Goal: Information Seeking & Learning: Learn about a topic

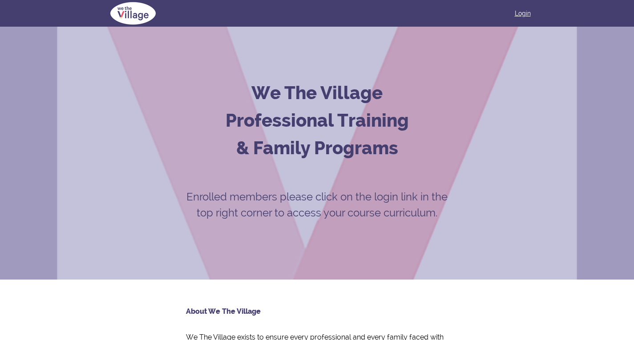
click at [519, 14] on link "Login" at bounding box center [523, 13] width 16 height 9
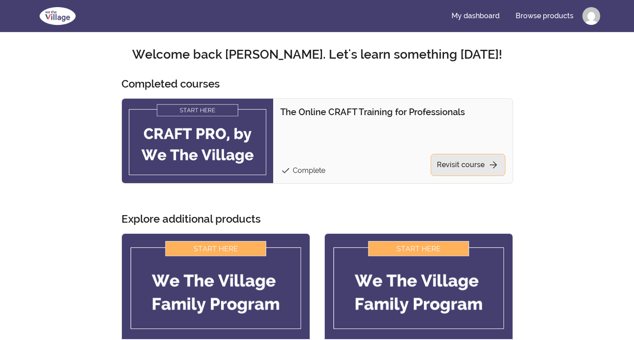
click at [458, 166] on link "Revisit course arrow_forward" at bounding box center [468, 165] width 75 height 22
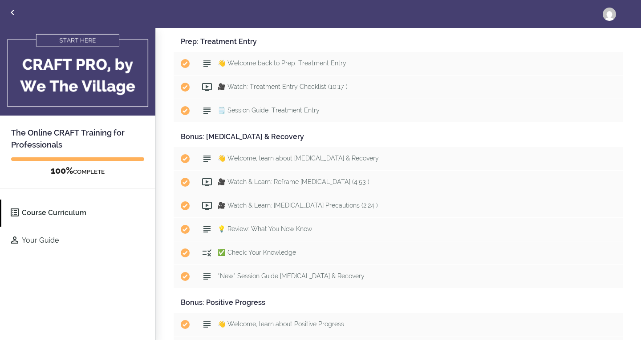
scroll to position [3694, 0]
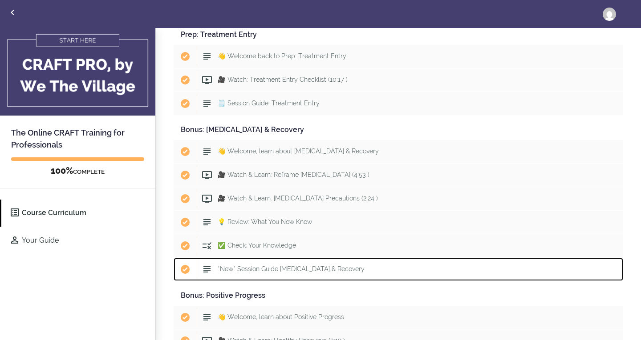
click at [270, 267] on span "*New* Session Guide [MEDICAL_DATA] & Recovery" at bounding box center [291, 269] width 147 height 7
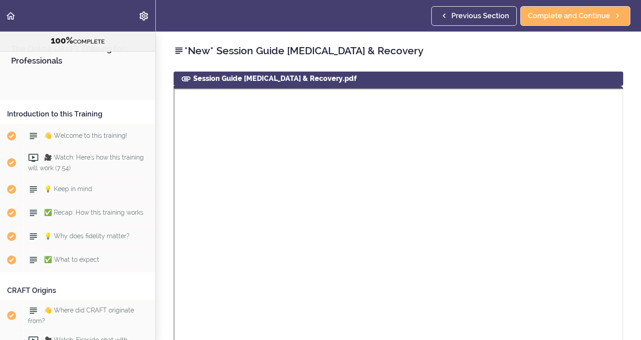
scroll to position [4627, 0]
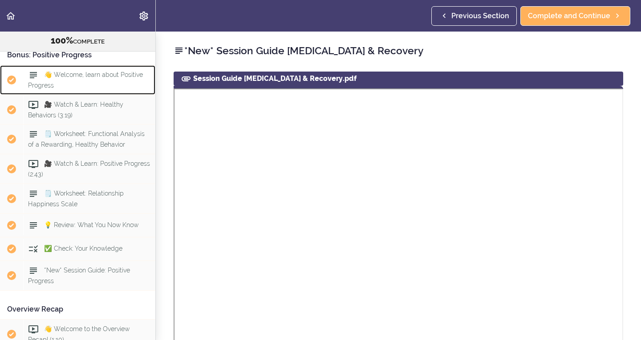
click at [71, 89] on span "👋 Welcome, learn about Positive Progress" at bounding box center [85, 79] width 115 height 17
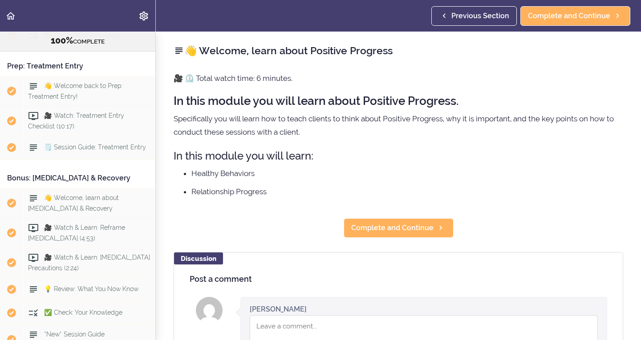
scroll to position [4304, 0]
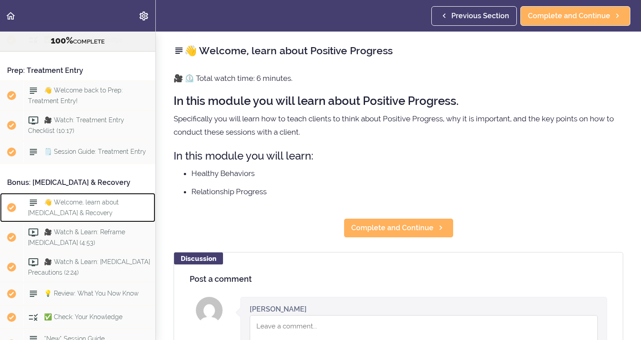
click at [88, 216] on span "👋 Welcome, learn about [MEDICAL_DATA] & Recovery" at bounding box center [73, 207] width 91 height 17
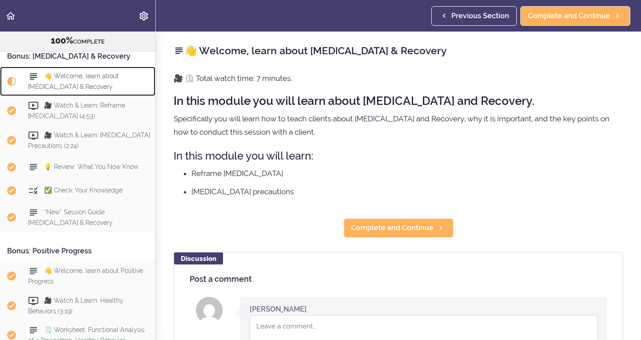
scroll to position [4479, 0]
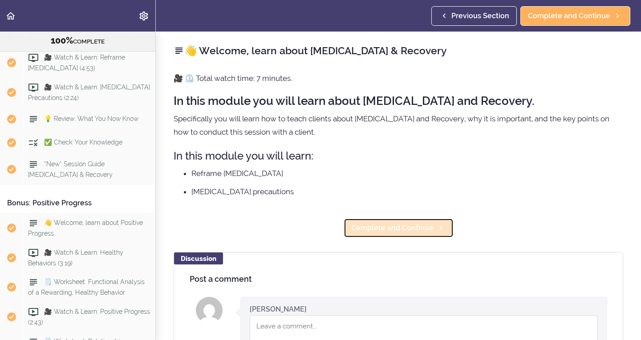
click at [421, 229] on span "Complete and Continue" at bounding box center [392, 228] width 82 height 11
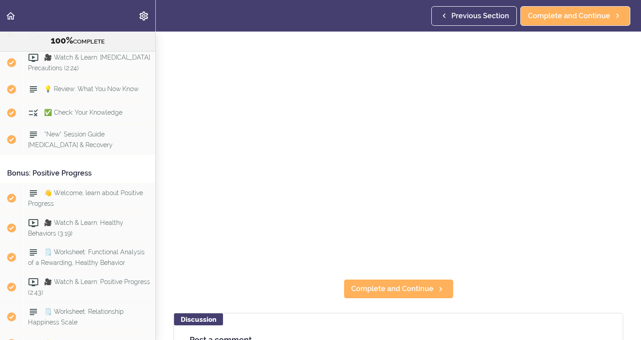
scroll to position [53, 0]
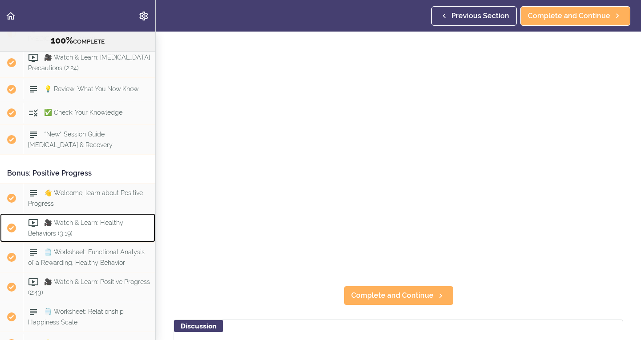
click at [77, 237] on span "🎥 Watch & Learn: Healthy Behaviors (3:19)" at bounding box center [75, 227] width 95 height 17
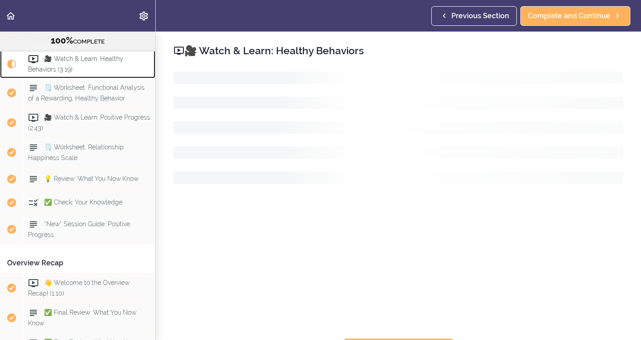
scroll to position [4705, 0]
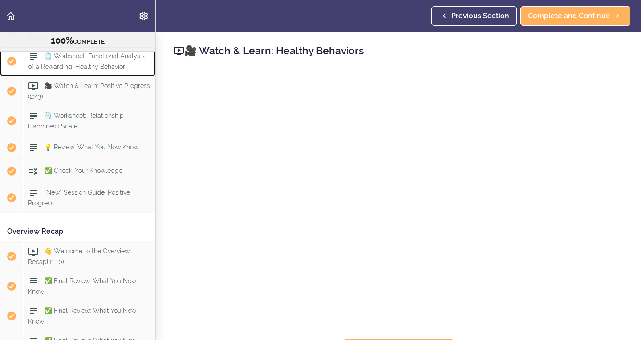
click at [93, 70] on span "🗒️ Worksheet: Functional Analysis of a Rewarding, Healthy Behavior" at bounding box center [86, 61] width 117 height 17
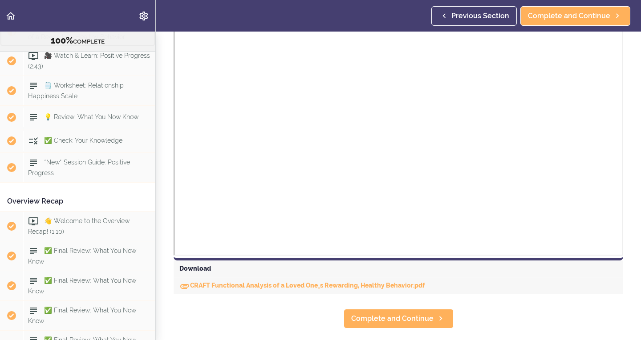
scroll to position [237, 0]
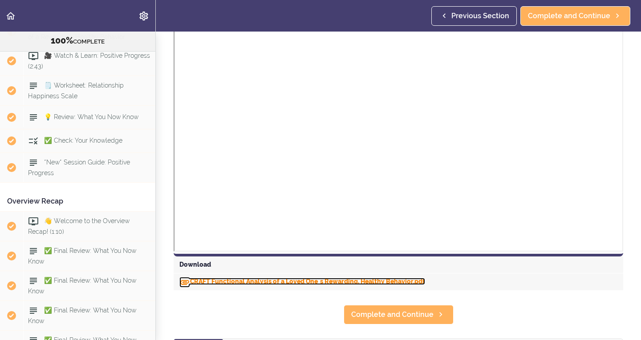
click at [202, 280] on link "CRAFT Functional Analysis of a Loved One_s Rewarding, Healthy Behavior.pdf" at bounding box center [302, 281] width 246 height 7
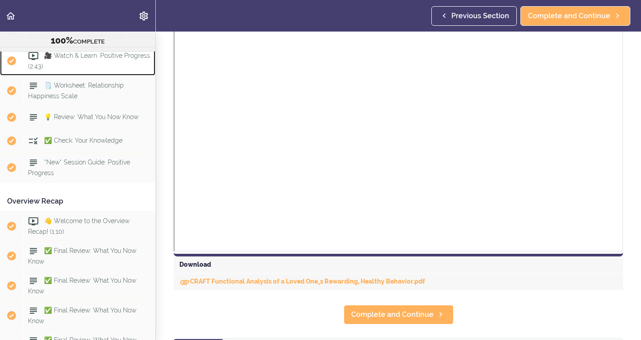
click at [95, 76] on div "🎥 Watch & Learn: Positive Progress (2:43)" at bounding box center [89, 60] width 132 height 29
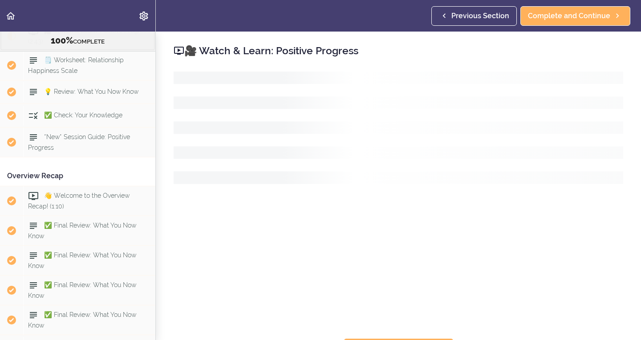
scroll to position [4765, 0]
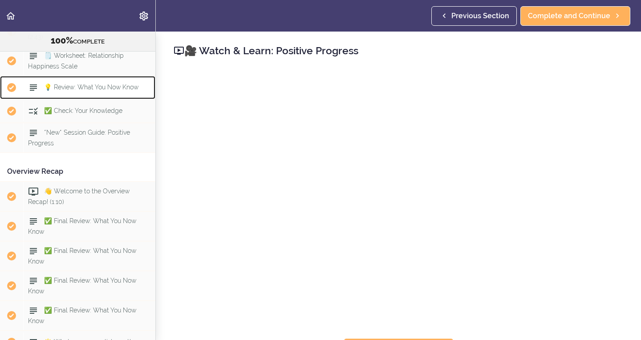
click at [96, 91] on span "💡 Review: What You Now Know" at bounding box center [91, 87] width 94 height 7
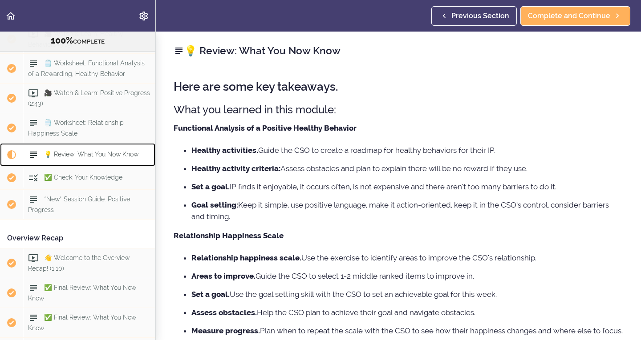
scroll to position [4689, 0]
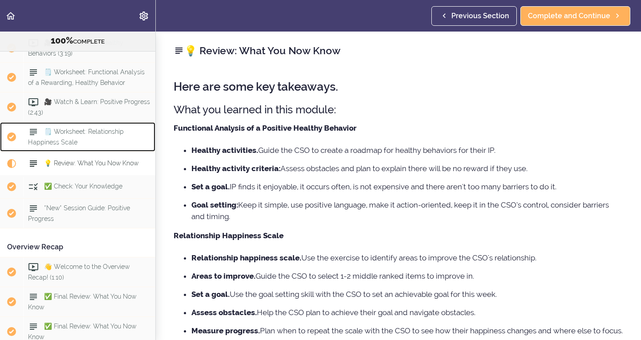
click at [87, 146] on span "🗒️ Worksheet: Relationship Happiness Scale" at bounding box center [76, 137] width 96 height 17
